Goal: Task Accomplishment & Management: Manage account settings

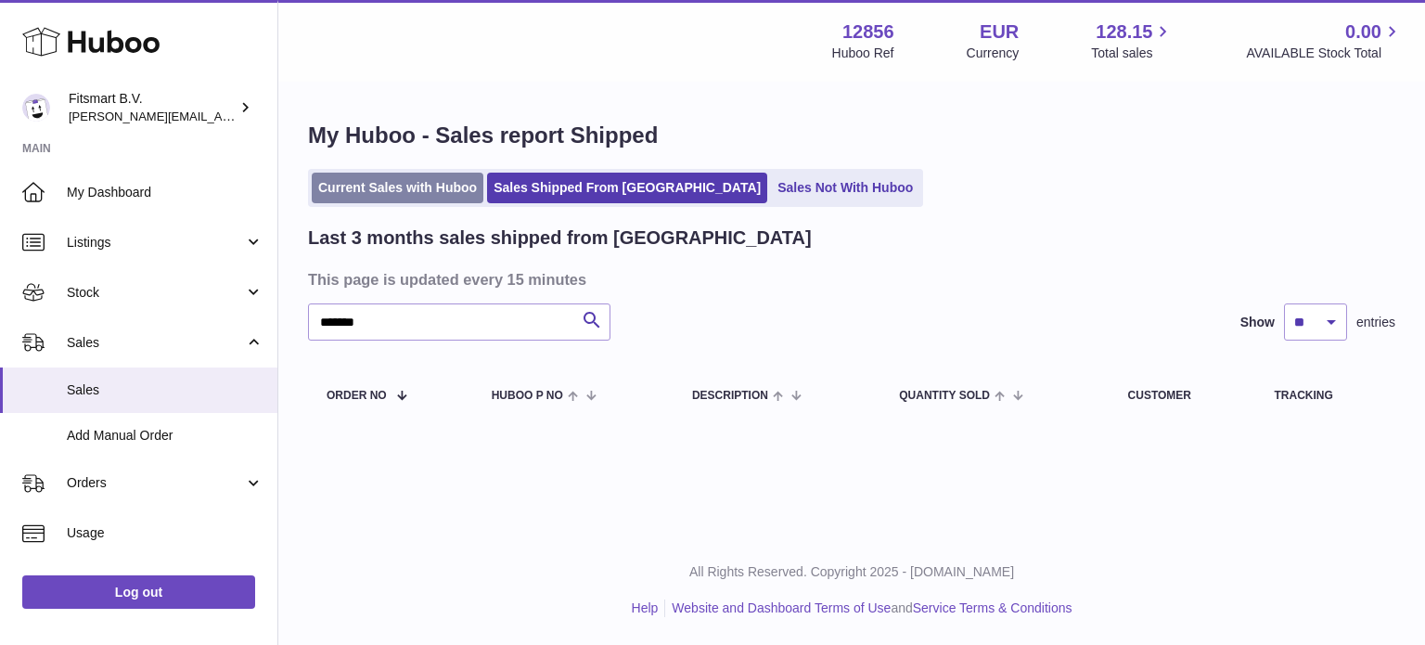
click at [401, 181] on link "Current Sales with Huboo" at bounding box center [398, 188] width 172 height 31
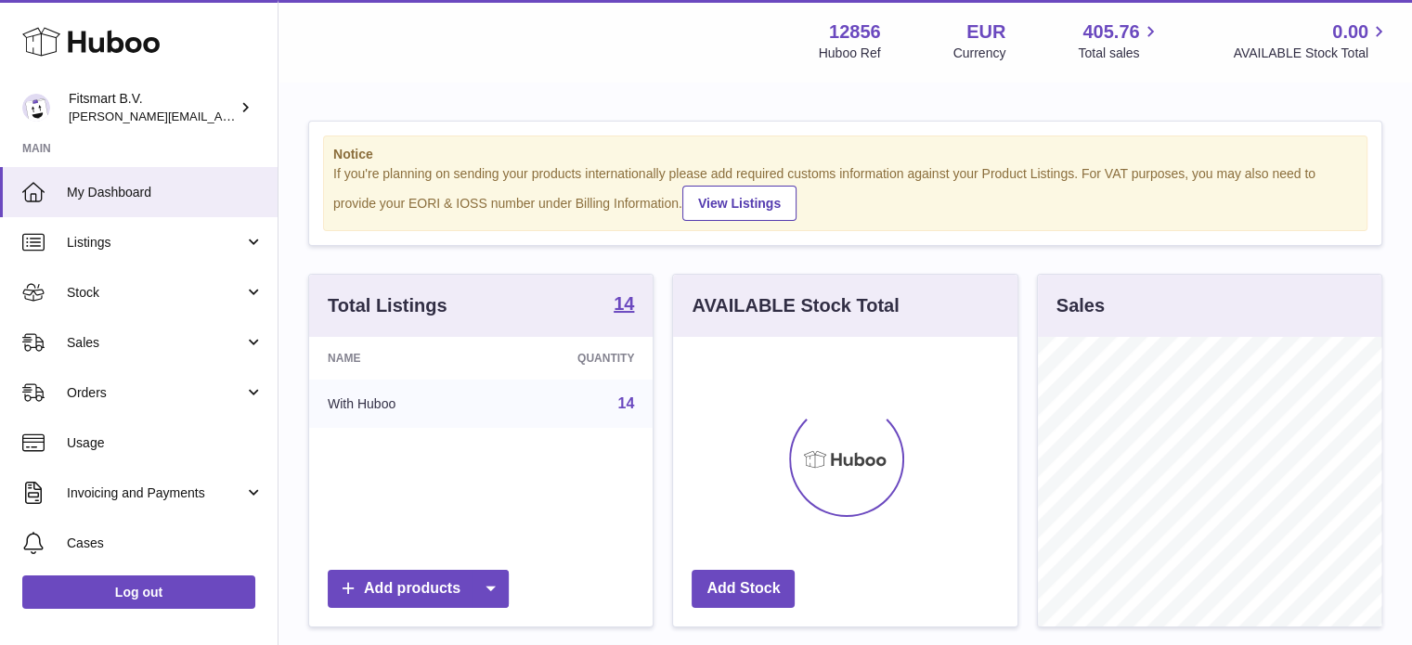
scroll to position [290, 344]
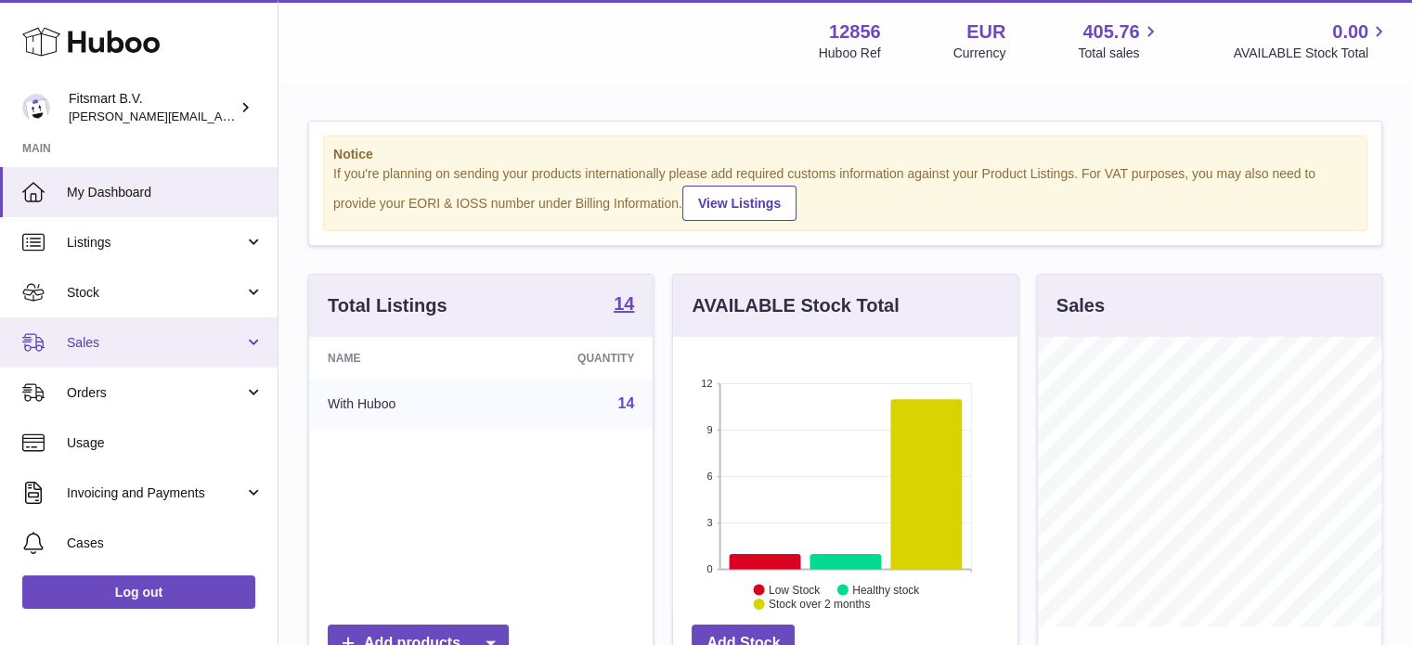
click at [251, 347] on link "Sales" at bounding box center [138, 342] width 277 height 50
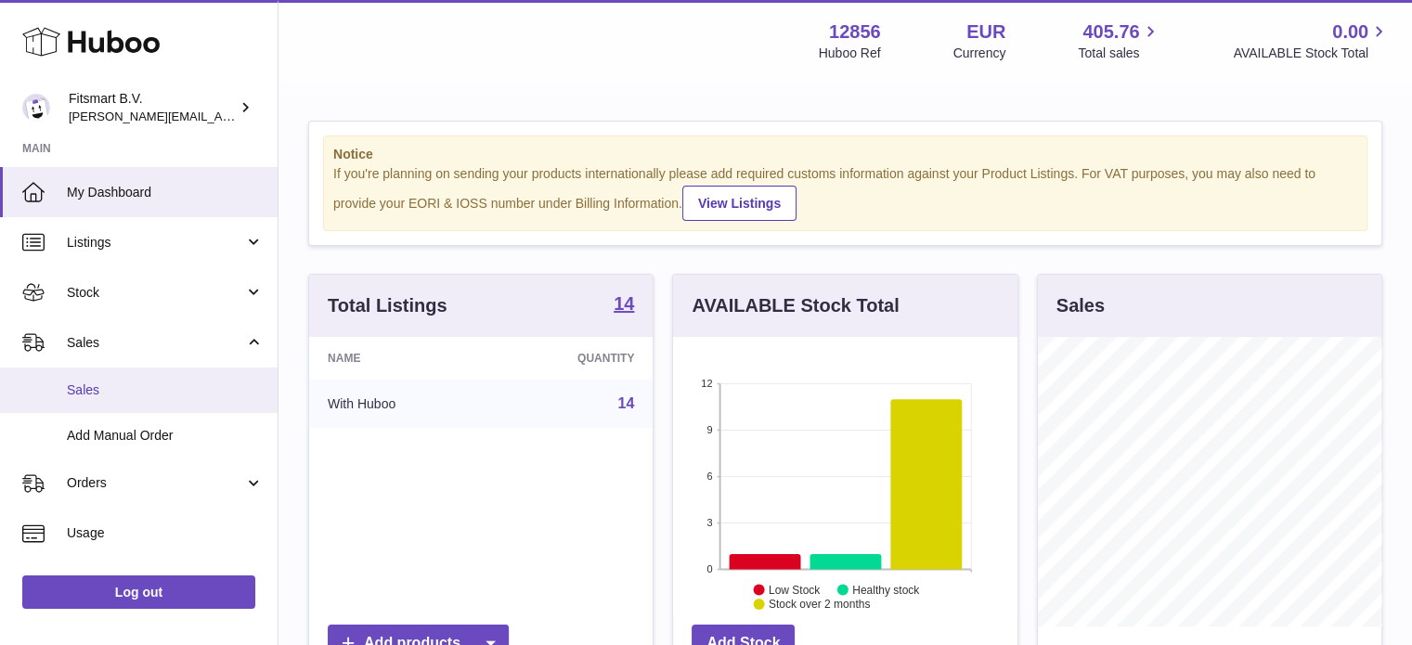
click at [187, 404] on link "Sales" at bounding box center [138, 389] width 277 height 45
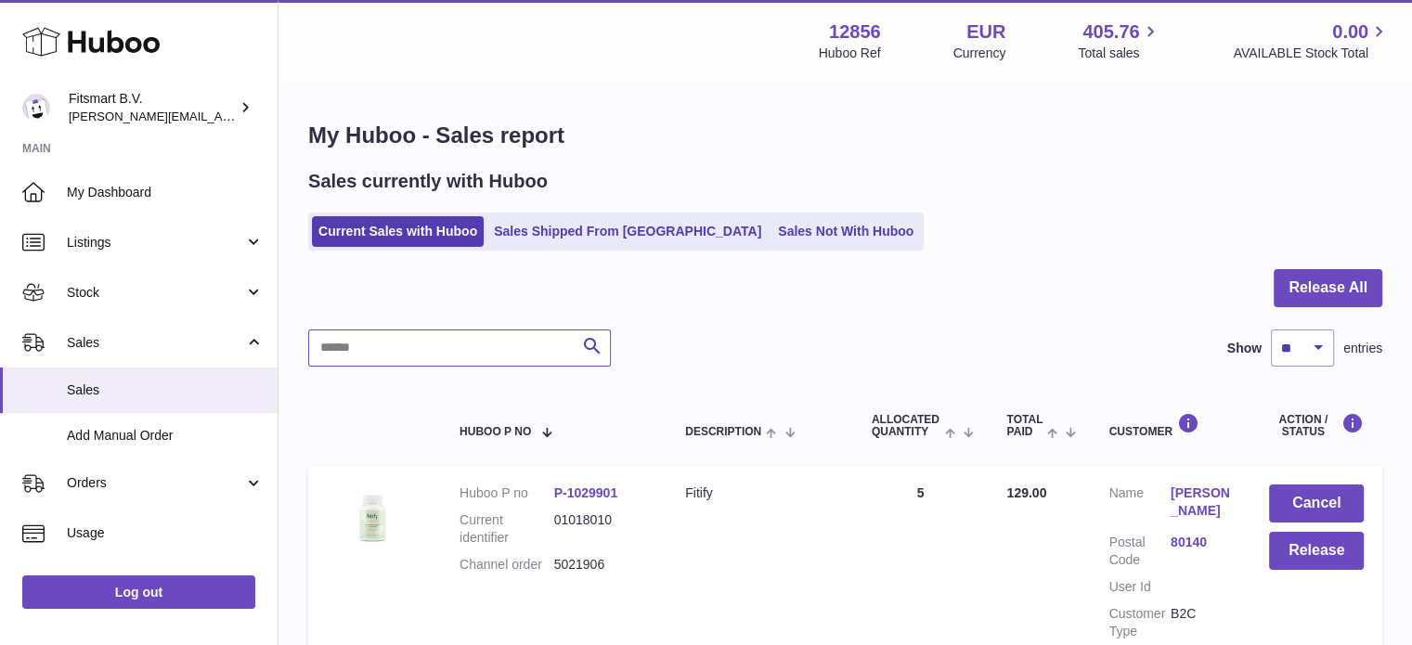
click at [519, 333] on input "text" at bounding box center [459, 347] width 303 height 37
paste input "*******"
click at [1191, 490] on link "[PERSON_NAME]" at bounding box center [1200, 501] width 61 height 35
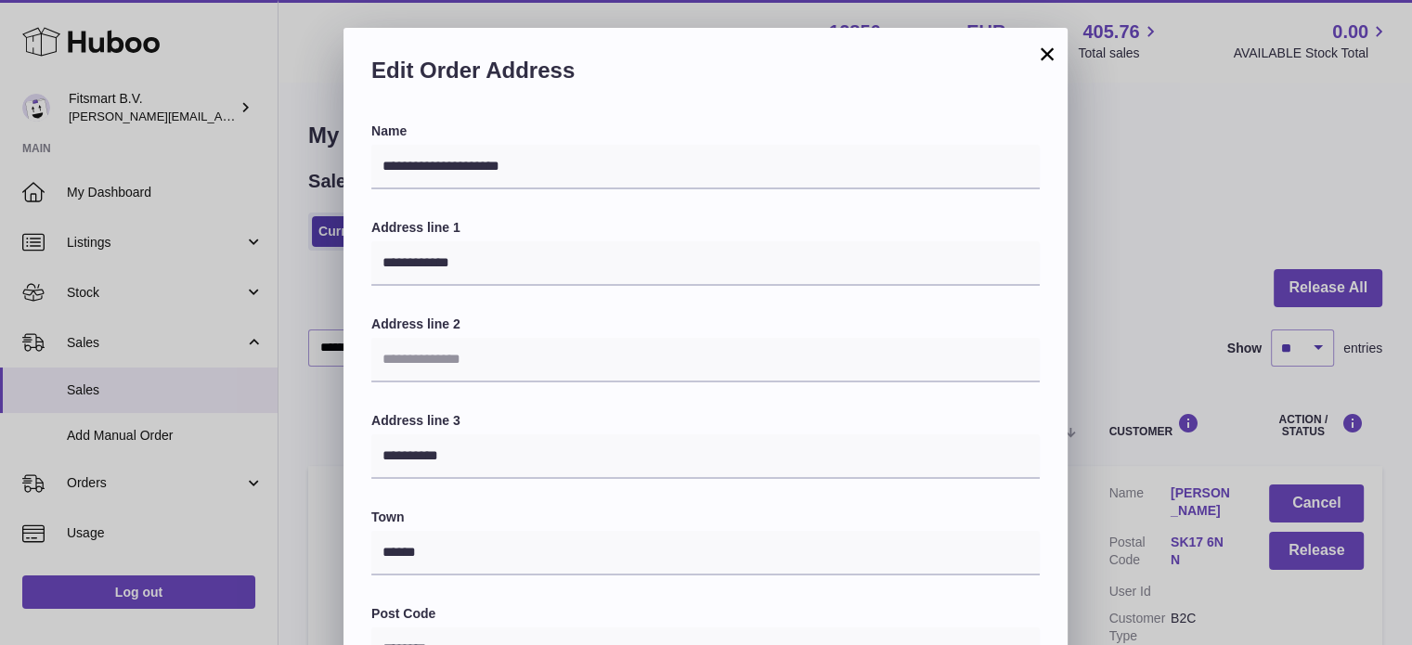
click at [1134, 240] on div "**********" at bounding box center [706, 585] width 1412 height 1114
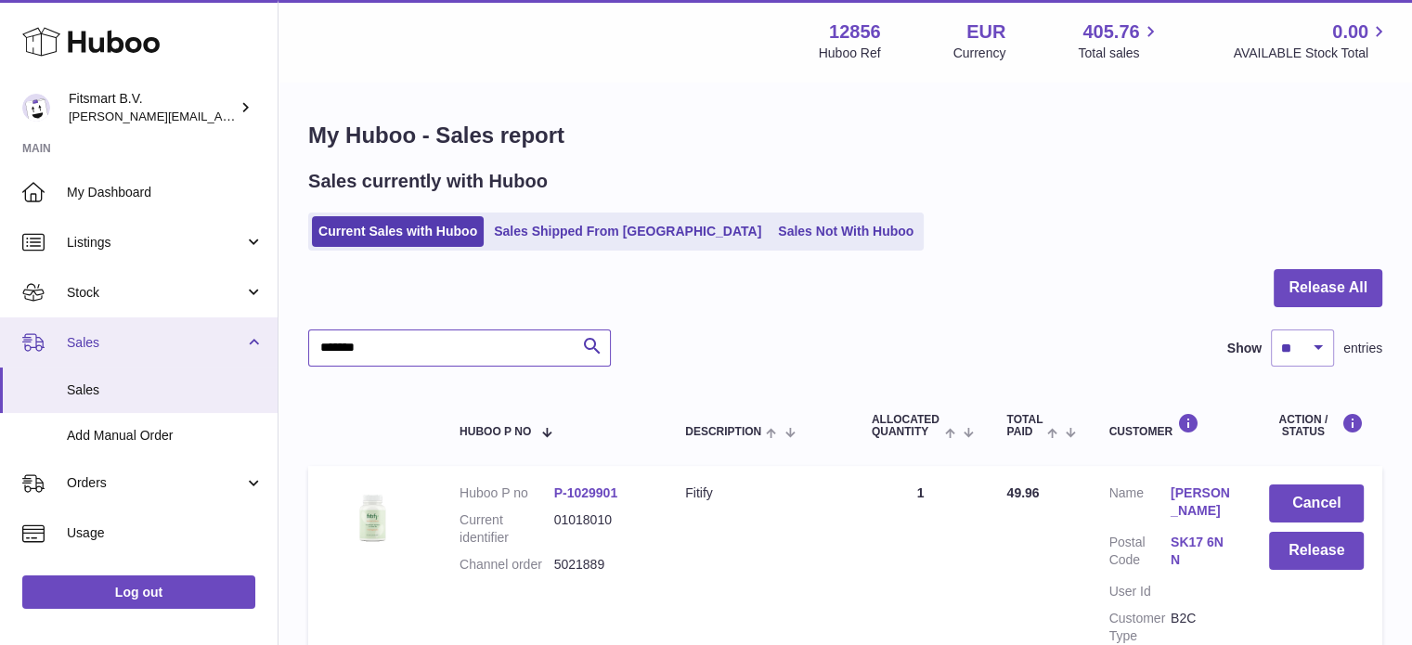
drag, startPoint x: 413, startPoint y: 342, endPoint x: 30, endPoint y: 324, distance: 383.7
click at [30, 324] on div "Huboo Fitsmart B.V. [PERSON_NAME][EMAIL_ADDRESS][DOMAIN_NAME] Main My Dashboard…" at bounding box center [706, 414] width 1412 height 828
paste input "text"
type input "*******"
drag, startPoint x: 408, startPoint y: 361, endPoint x: 201, endPoint y: 337, distance: 208.4
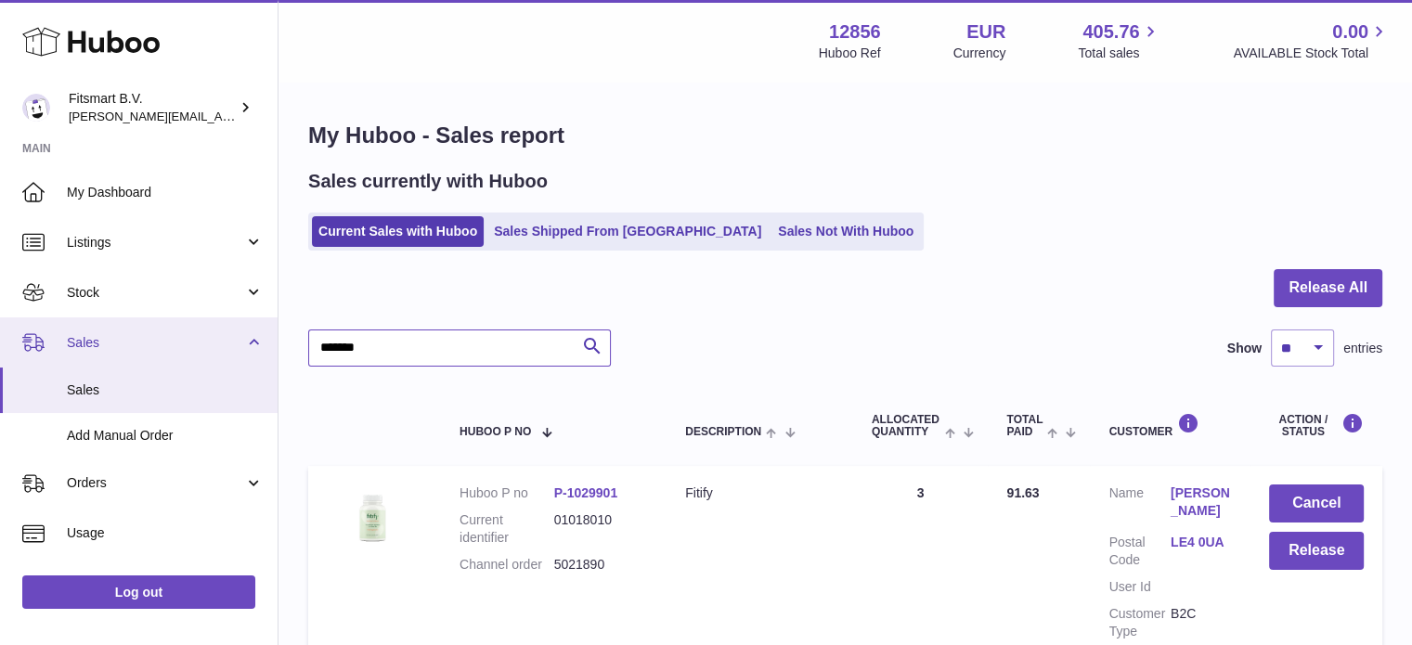
click at [201, 337] on div "Huboo Fitsmart B.V. [PERSON_NAME][EMAIL_ADDRESS][DOMAIN_NAME] Main My Dashboard…" at bounding box center [706, 411] width 1412 height 823
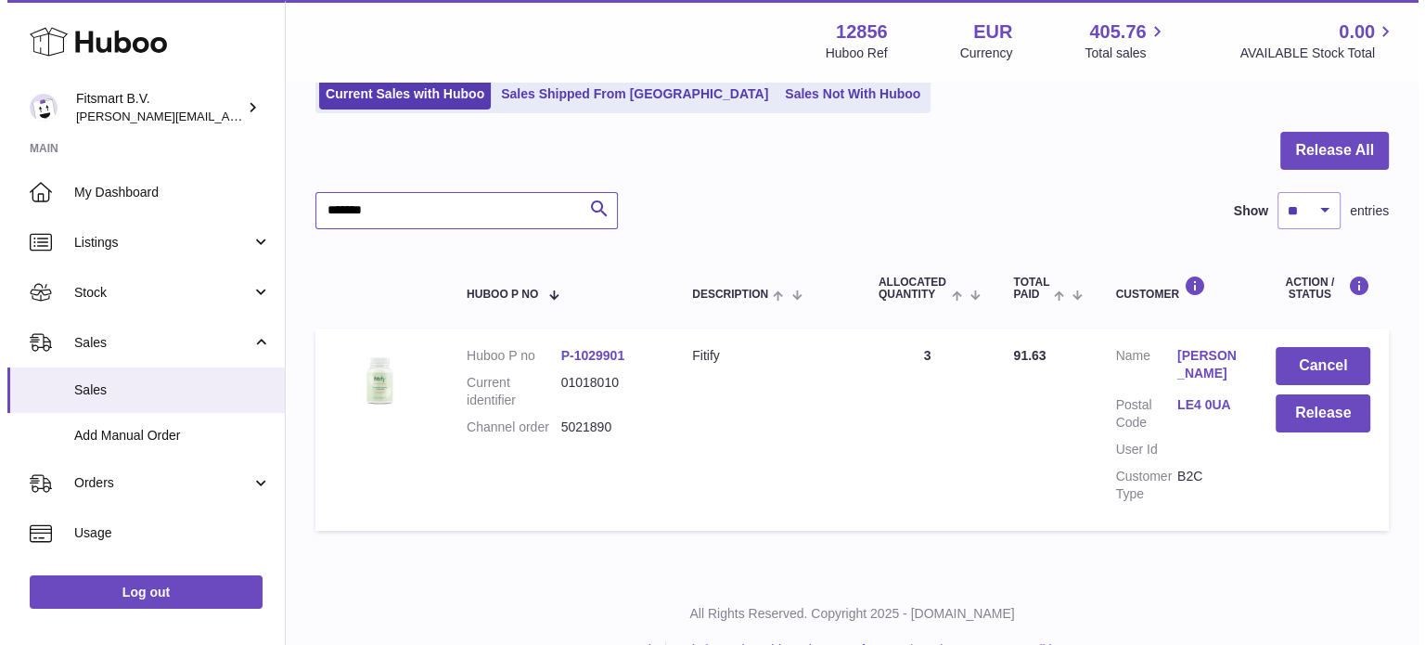
scroll to position [177, 0]
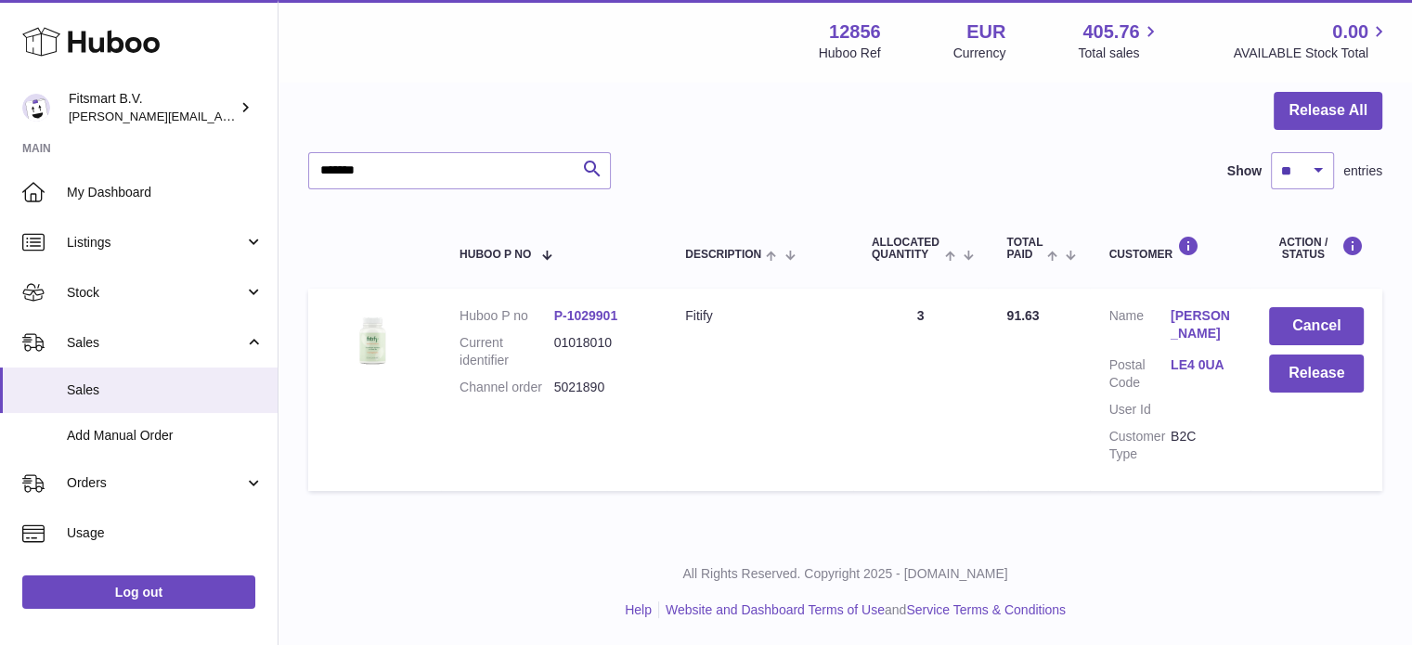
click at [1192, 322] on link "[PERSON_NAME]" at bounding box center [1200, 324] width 61 height 35
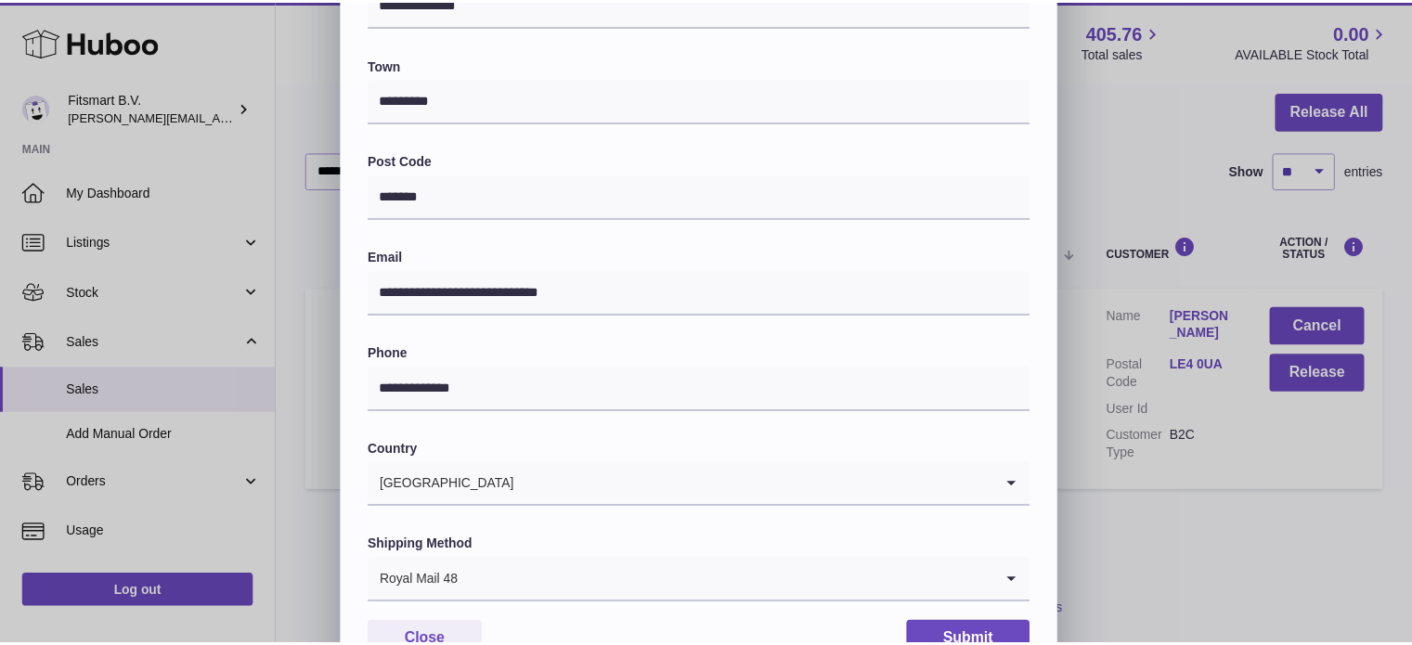
scroll to position [523, 0]
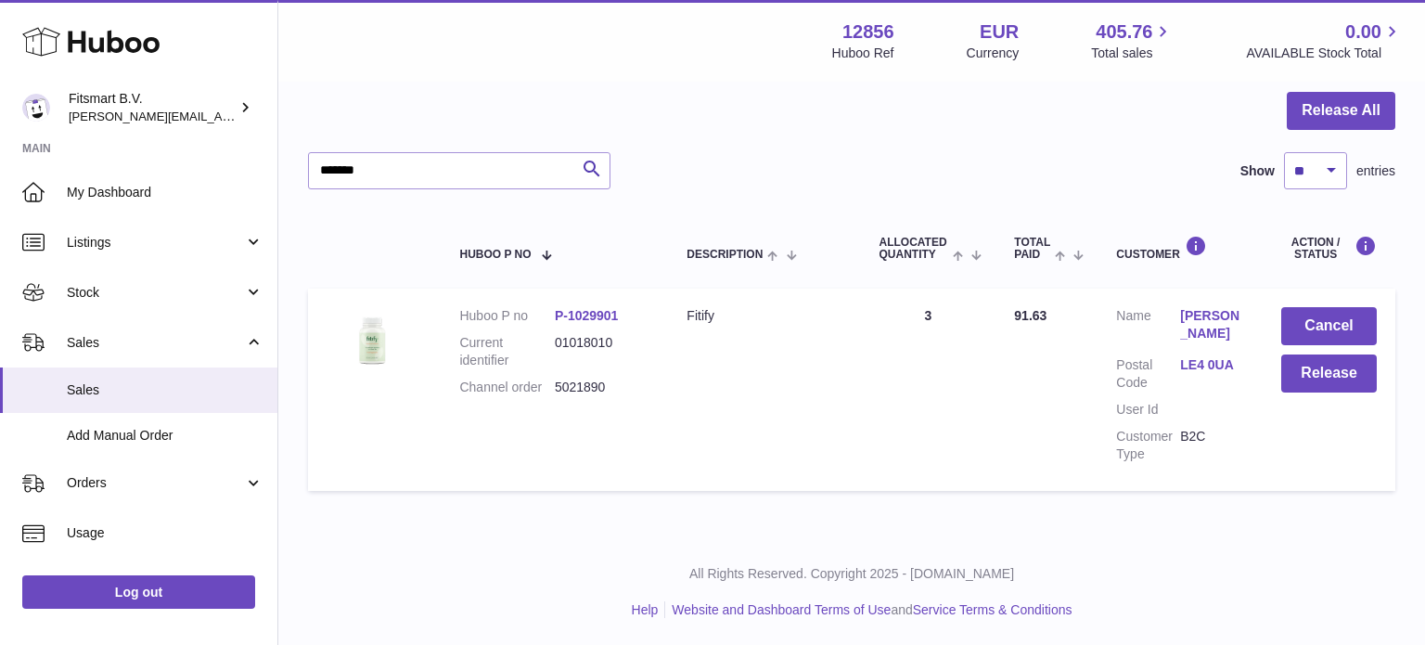
click at [1340, 560] on div at bounding box center [712, 322] width 1425 height 645
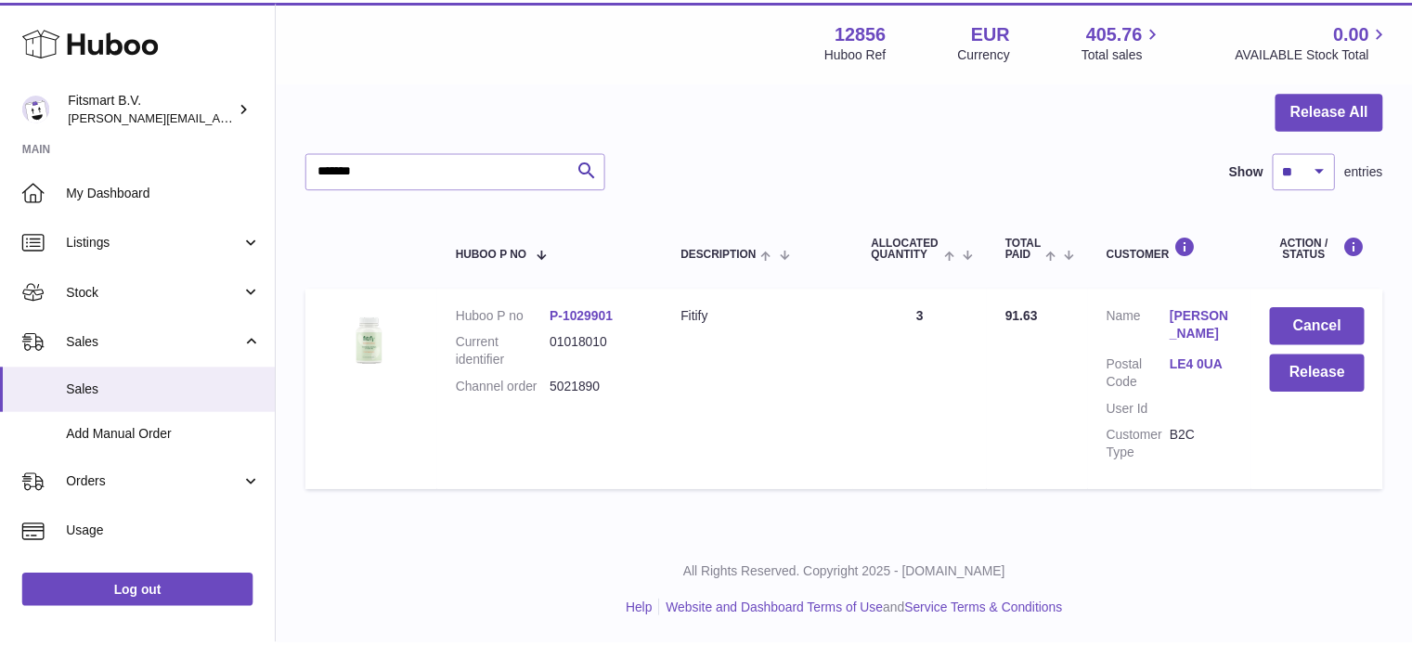
scroll to position [0, 0]
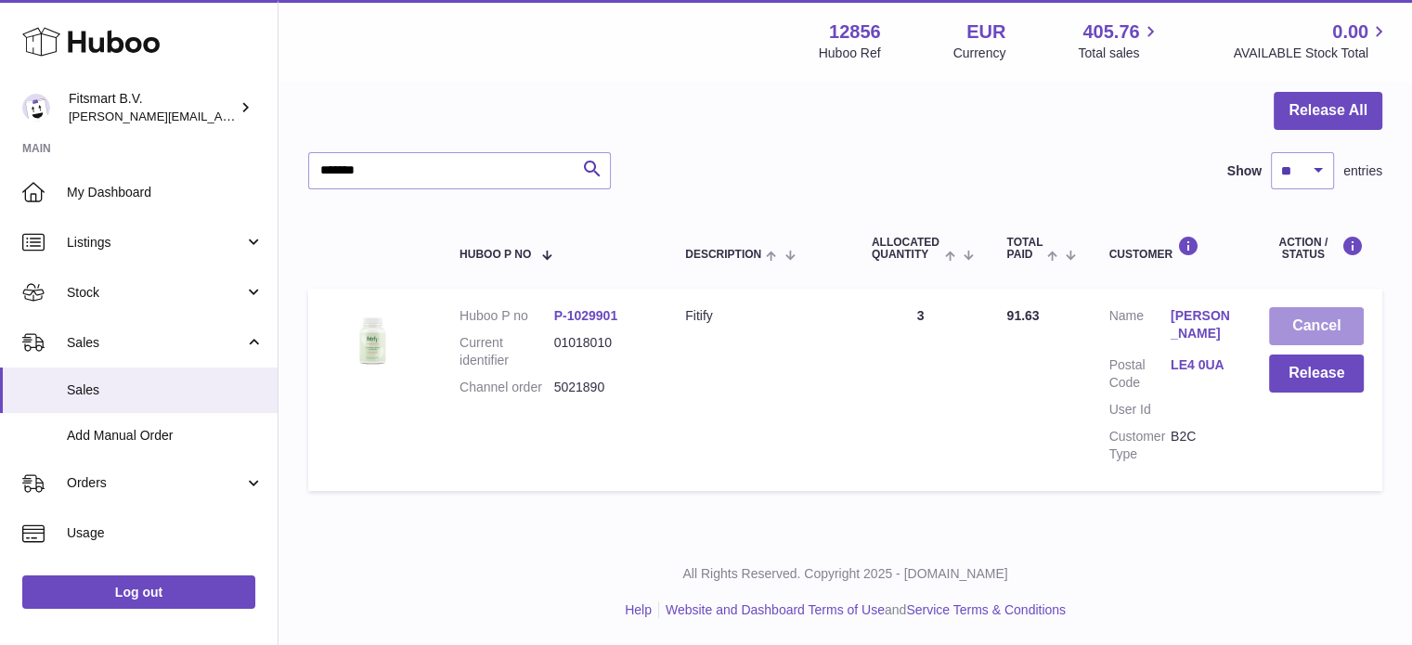
click at [1312, 312] on button "Cancel" at bounding box center [1316, 326] width 95 height 38
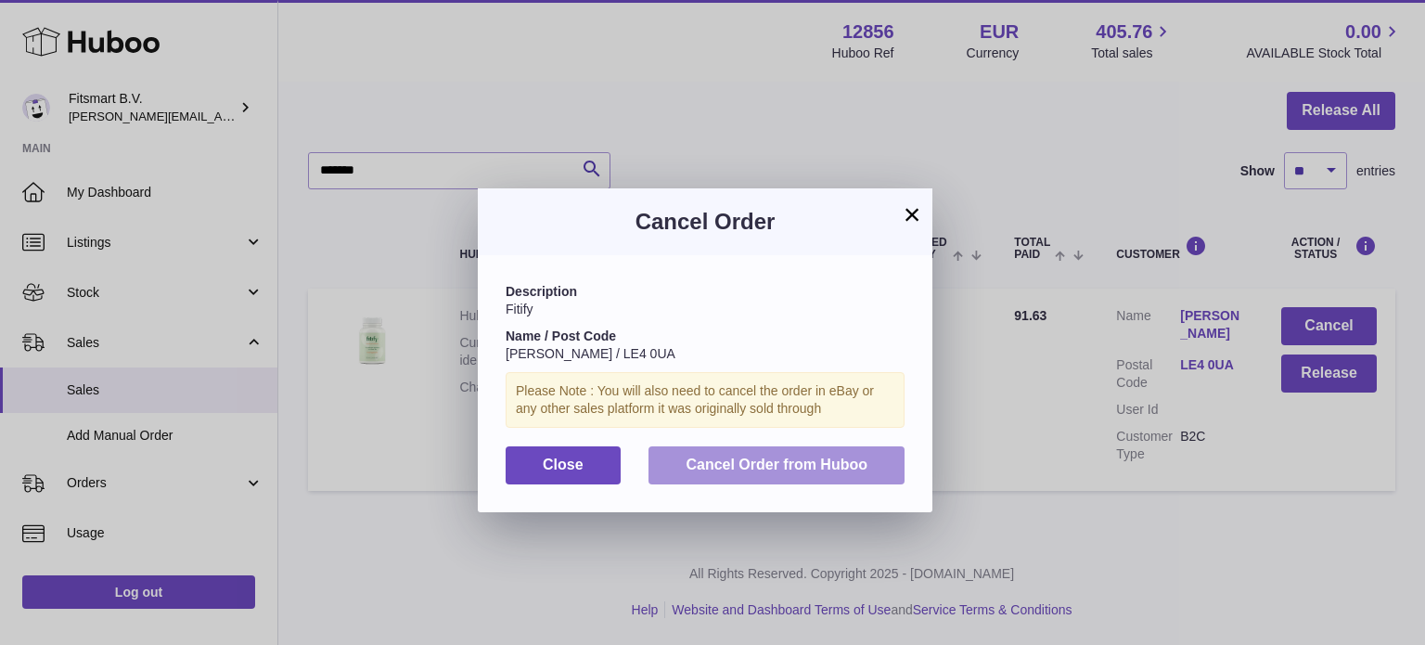
click at [767, 459] on span "Cancel Order from Huboo" at bounding box center [777, 465] width 182 height 16
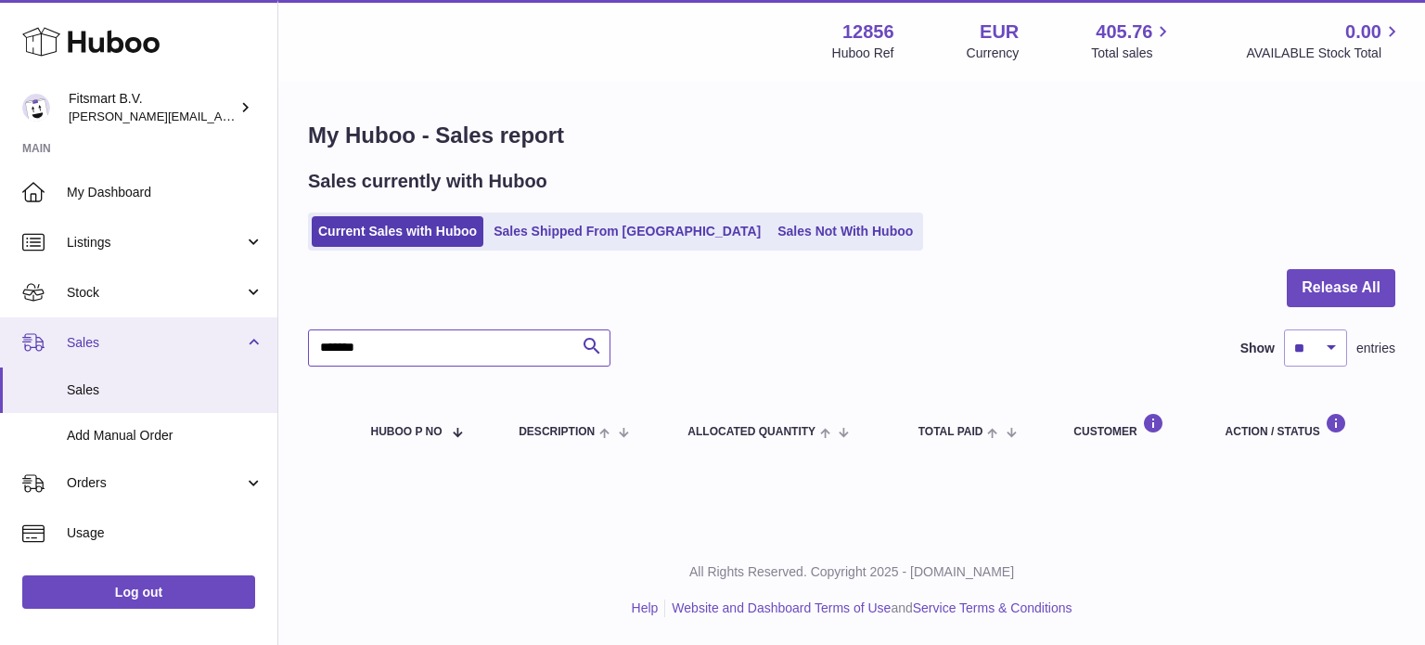
drag, startPoint x: 434, startPoint y: 342, endPoint x: 0, endPoint y: 333, distance: 434.4
click at [59, 336] on div "Huboo Fitsmart B.V. [PERSON_NAME][EMAIL_ADDRESS][DOMAIN_NAME] Main My Dashboard…" at bounding box center [712, 322] width 1425 height 645
paste input "*******"
type input "*******"
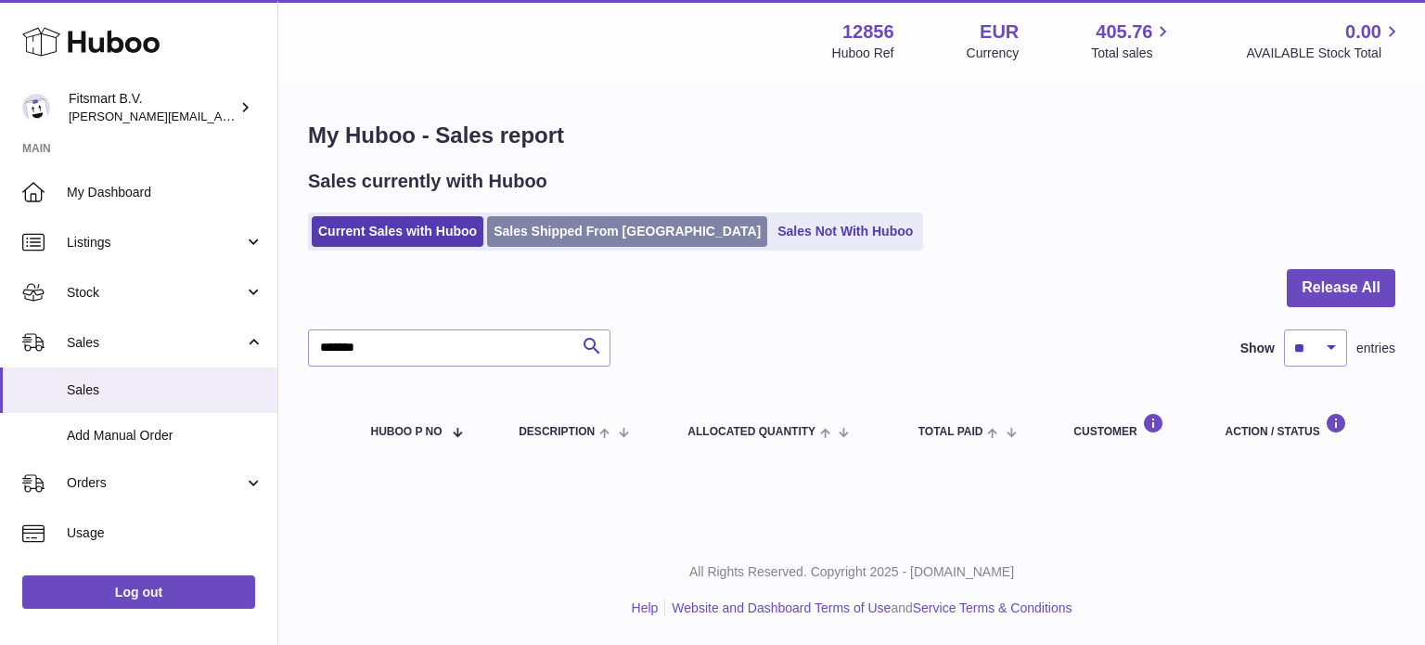
click at [535, 228] on link "Sales Shipped From [GEOGRAPHIC_DATA]" at bounding box center [627, 231] width 280 height 31
